Goal: Find specific page/section: Find specific page/section

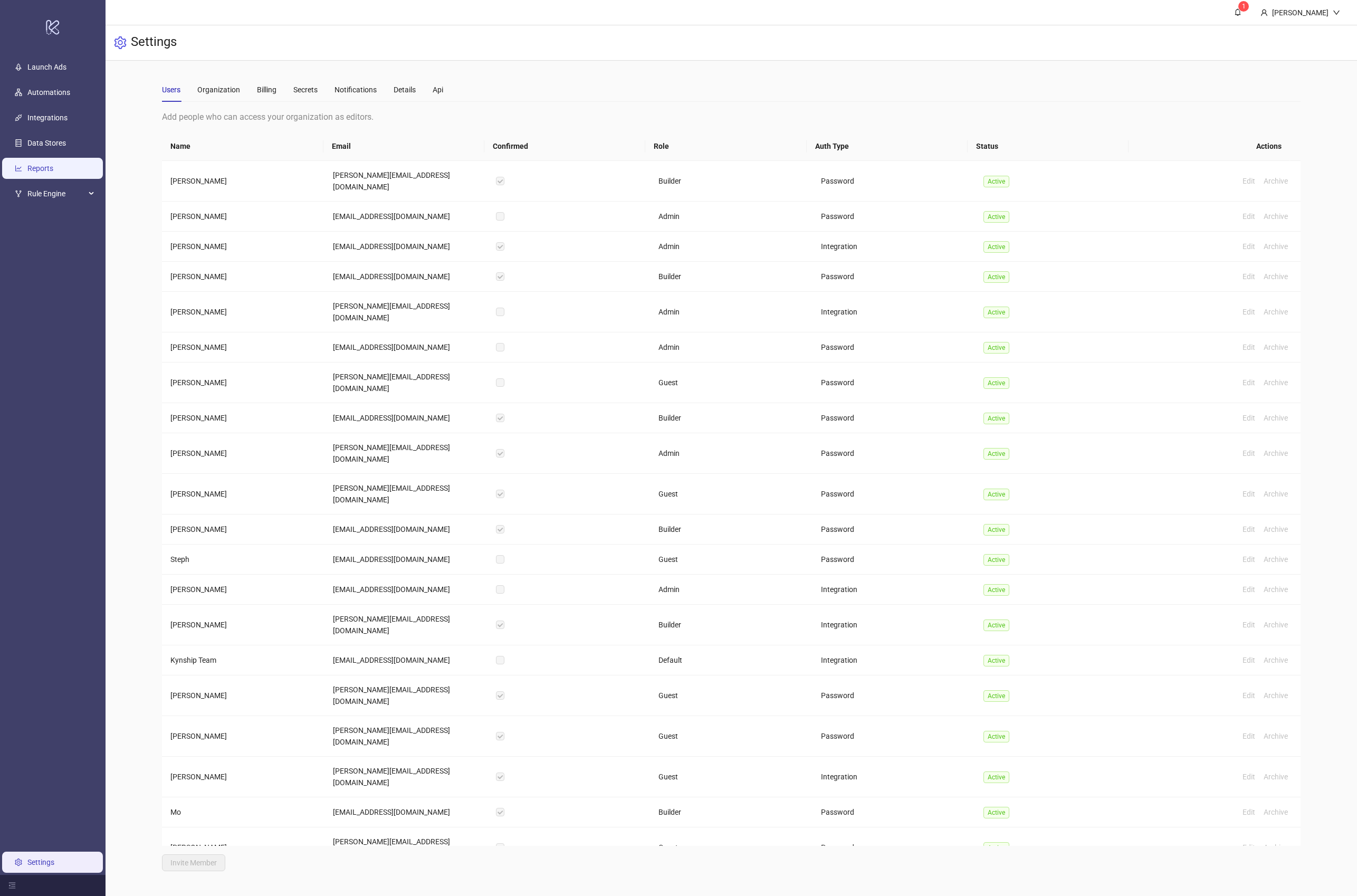
click at [51, 169] on link "Reports" at bounding box center [40, 168] width 25 height 8
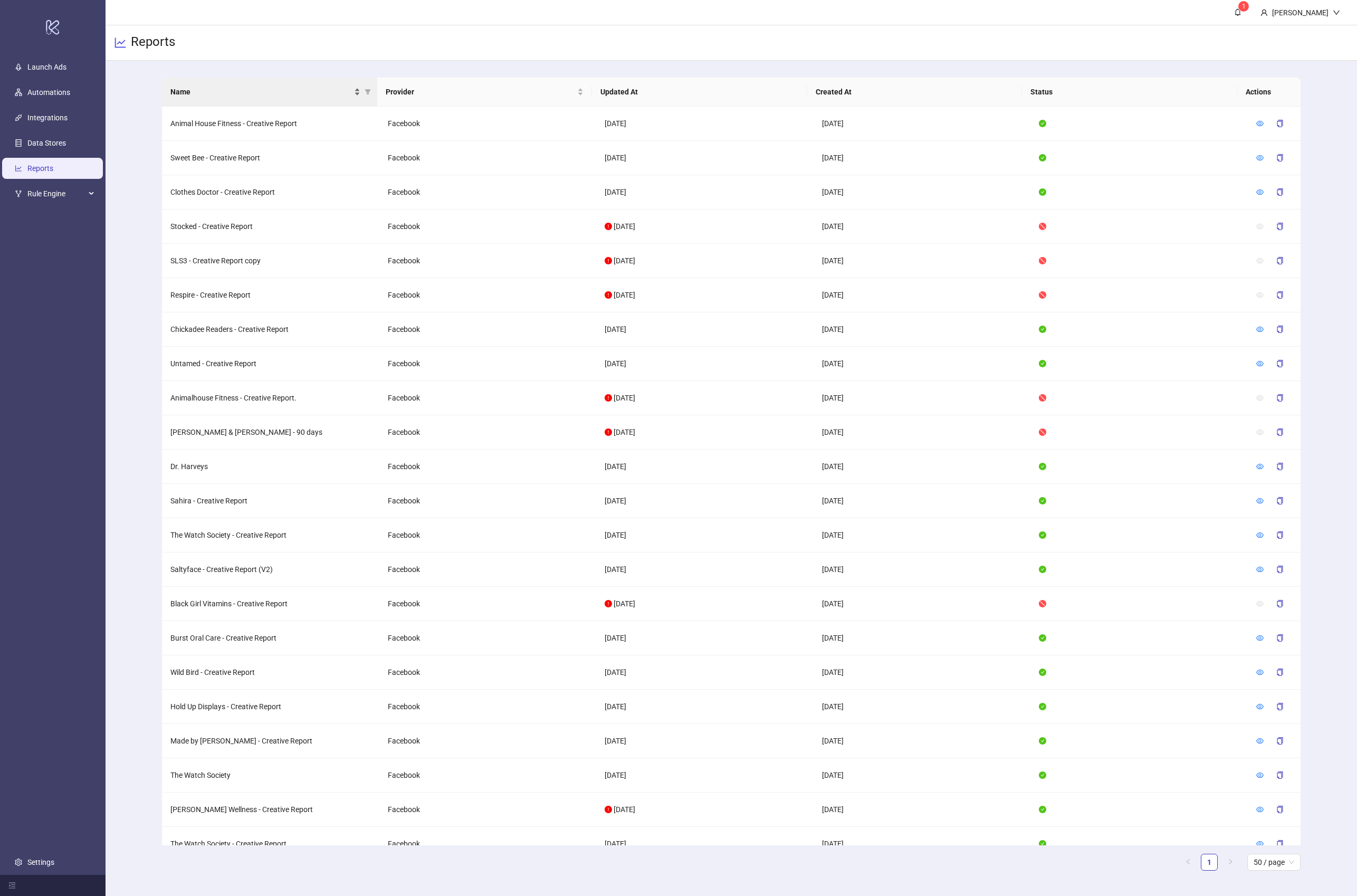
click at [228, 94] on span "Name" at bounding box center [261, 92] width 182 height 12
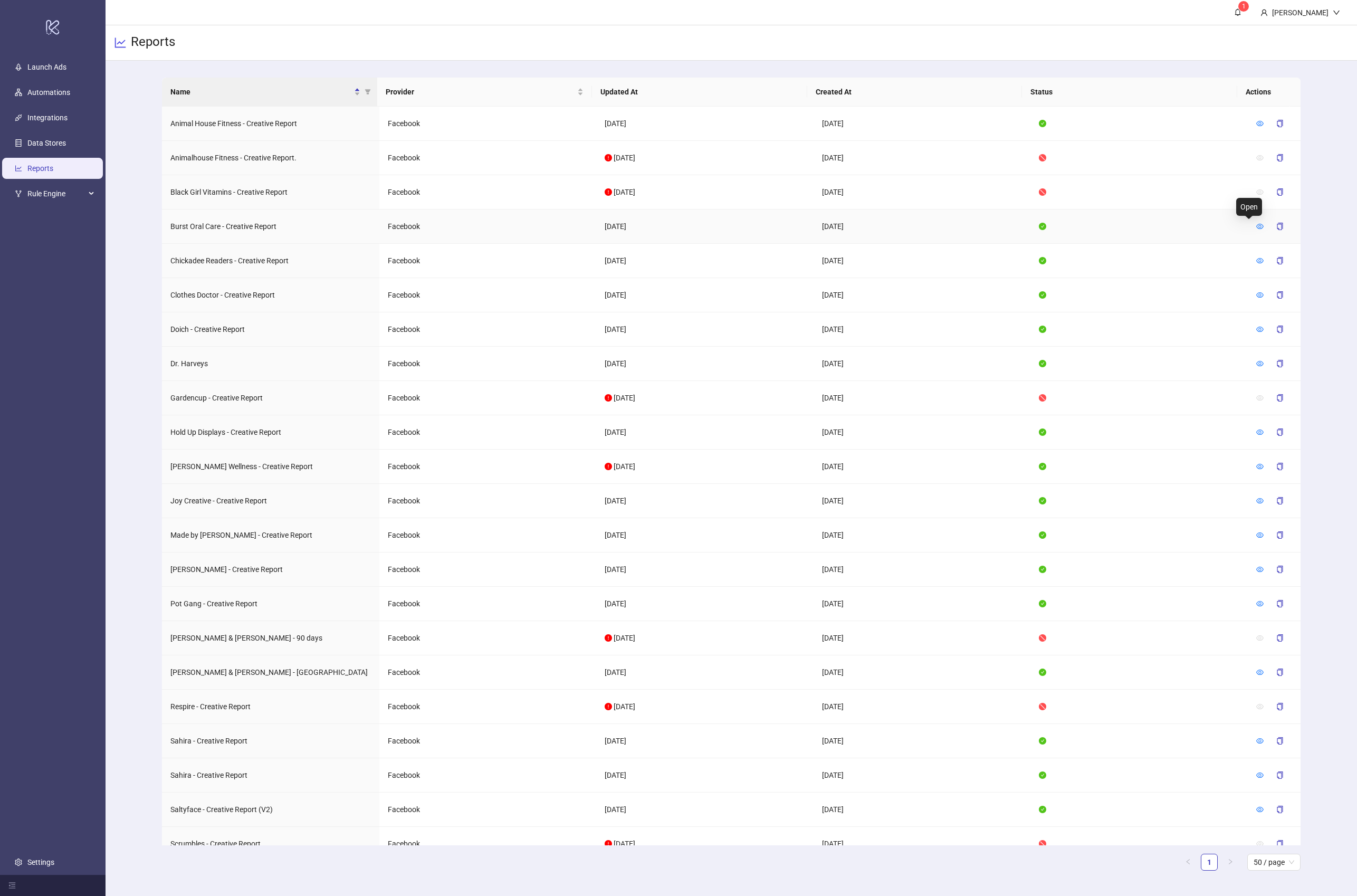
click at [1256, 227] on icon "eye" at bounding box center [1259, 227] width 8 height 5
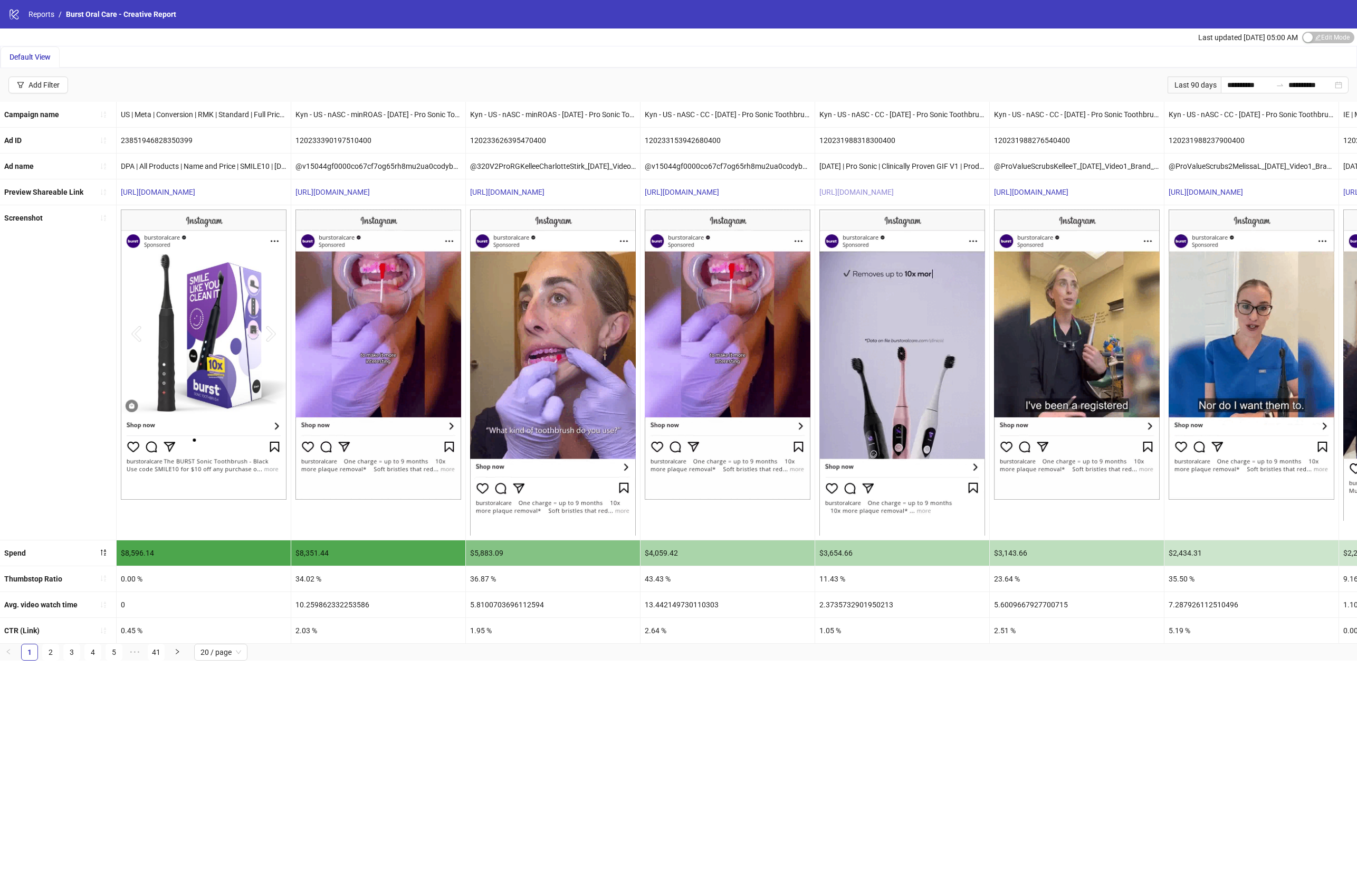
click at [890, 196] on link "[URL][DOMAIN_NAME]" at bounding box center [857, 192] width 75 height 8
